Goal: Find specific page/section: Find specific page/section

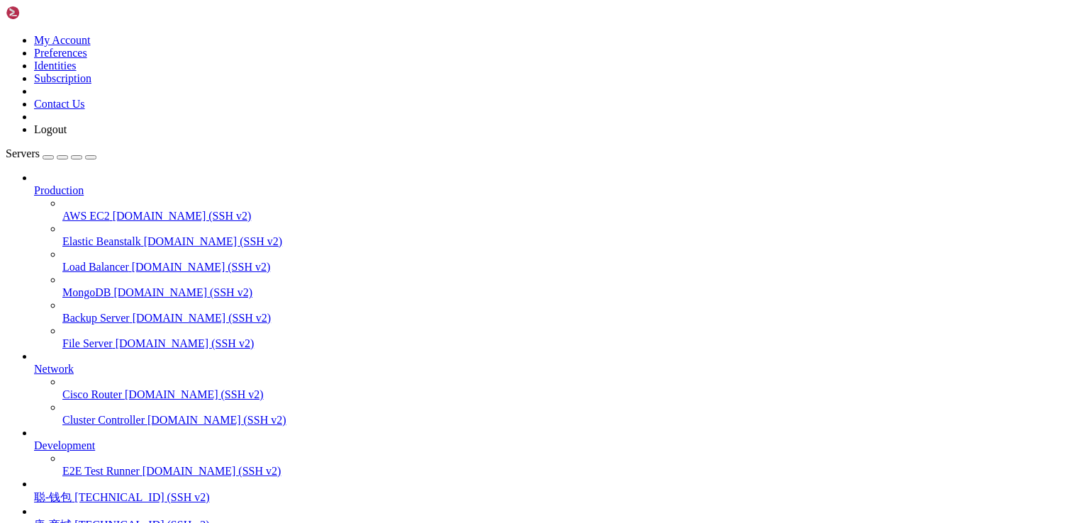
scroll to position [124, 0]
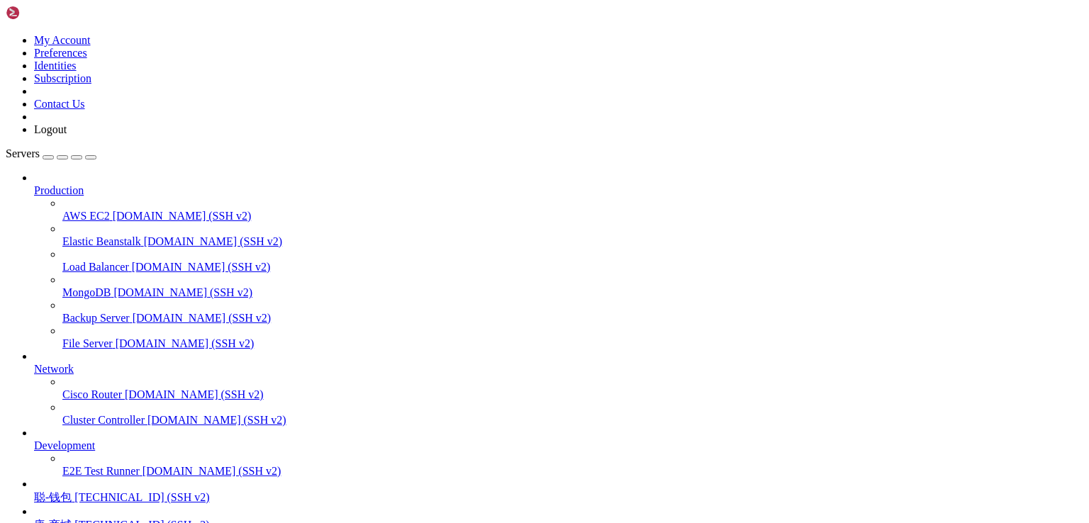
drag, startPoint x: 122, startPoint y: 1203, endPoint x: 263, endPoint y: 1204, distance: 141.1
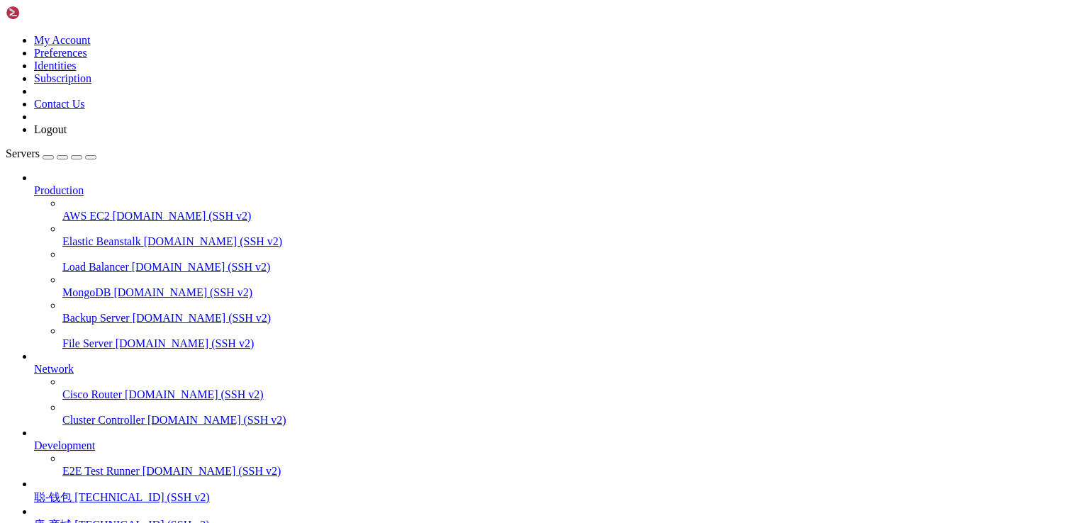
drag, startPoint x: 118, startPoint y: 1198, endPoint x: 328, endPoint y: 1198, distance: 209.9
